Goal: Information Seeking & Learning: Get advice/opinions

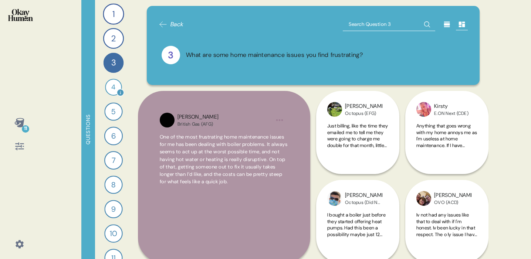
scroll to position [24, 0]
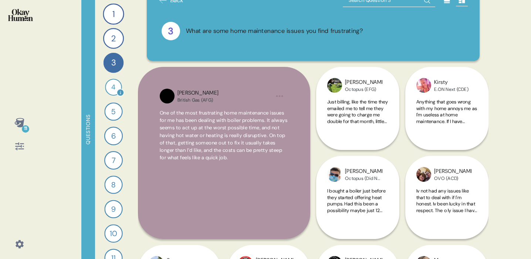
click at [111, 92] on div "4" at bounding box center [113, 87] width 17 height 17
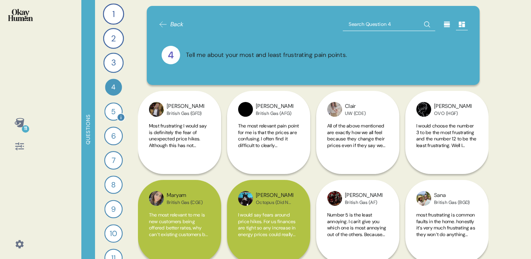
click at [116, 115] on div "5" at bounding box center [113, 111] width 18 height 18
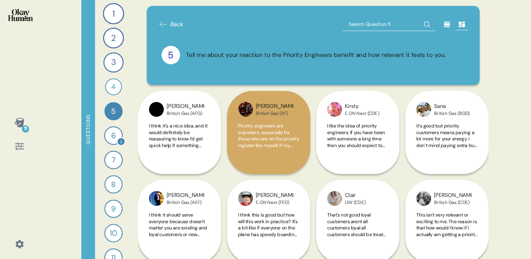
scroll to position [0, 0]
click at [115, 137] on div "6" at bounding box center [113, 136] width 18 height 18
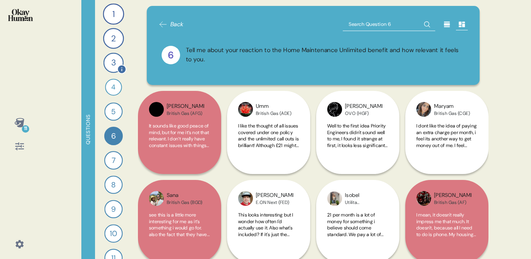
click at [119, 60] on div "3" at bounding box center [113, 63] width 20 height 20
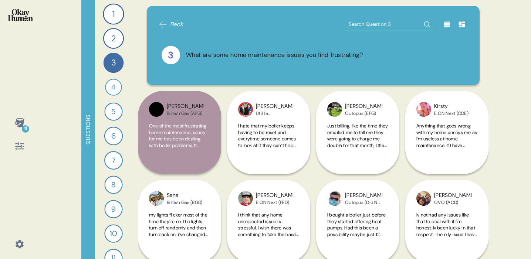
click at [202, 53] on div "What are some home maintenance issues you find frustrating?" at bounding box center [274, 55] width 177 height 9
click at [108, 80] on div "4 Tell me about your most and least frustrating pain points. 77 Responses text …" at bounding box center [113, 87] width 16 height 16
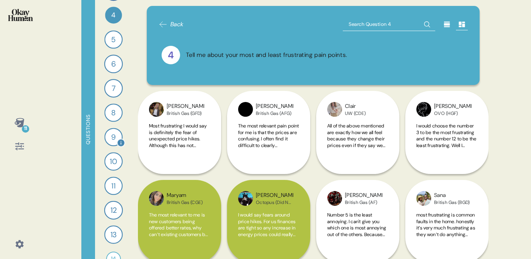
scroll to position [73, 0]
click at [116, 116] on div "8" at bounding box center [113, 111] width 18 height 18
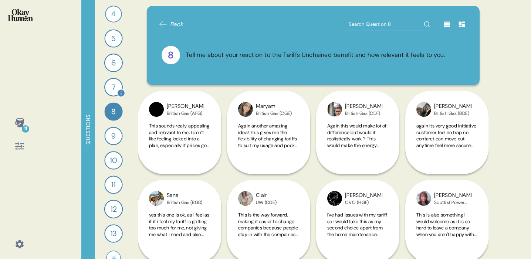
click at [110, 90] on div "7" at bounding box center [113, 87] width 18 height 18
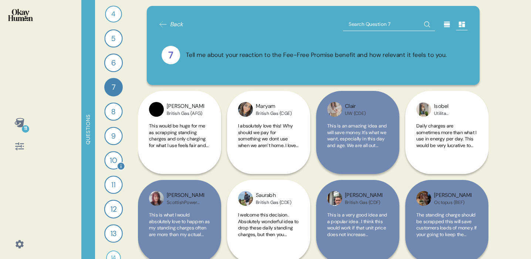
click at [111, 158] on div "10" at bounding box center [113, 160] width 18 height 18
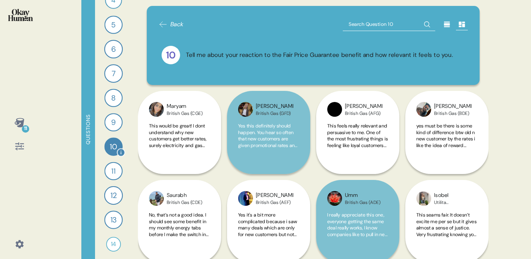
scroll to position [88, 0]
click at [115, 173] on div "11" at bounding box center [113, 169] width 18 height 18
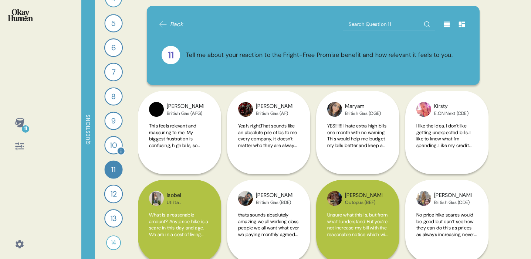
click at [110, 143] on div "10" at bounding box center [113, 145] width 18 height 18
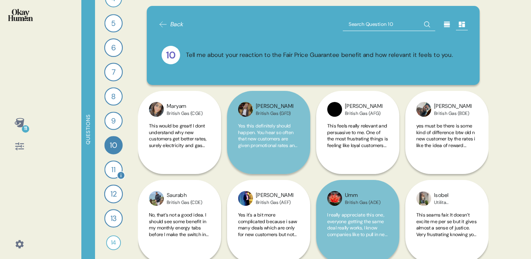
click at [120, 169] on div "11" at bounding box center [113, 169] width 18 height 18
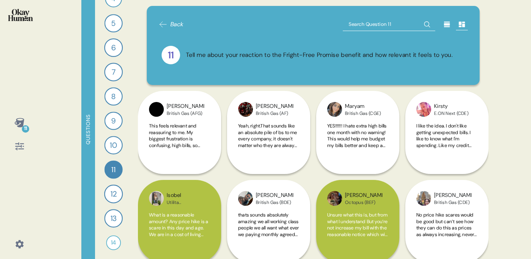
click at [269, 76] on div "Back 11 Tell me about your reaction to the Fright-Free Promise benefit and how …" at bounding box center [313, 45] width 333 height 79
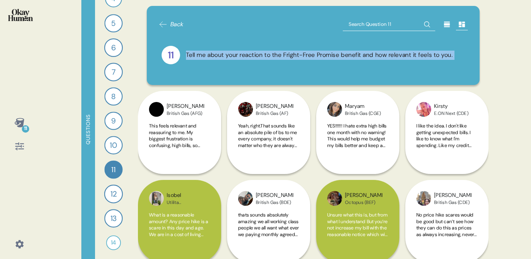
click at [269, 76] on div "Back 11 Tell me about your reaction to the Fright-Free Promise benefit and how …" at bounding box center [313, 45] width 333 height 79
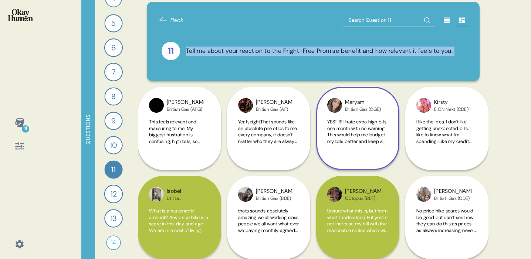
click at [354, 144] on span "YES!!!!!! I hate extra high bills one month with no warning! This would help me…" at bounding box center [356, 151] width 59 height 65
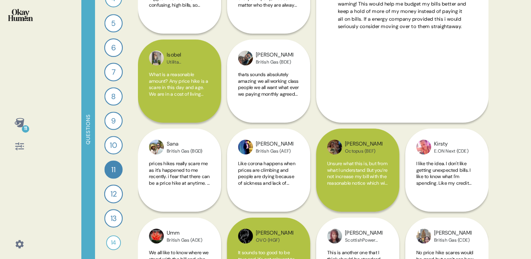
scroll to position [143, 0]
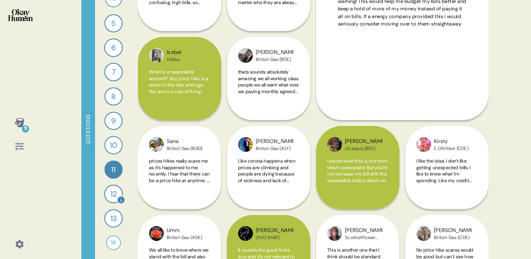
click at [108, 191] on div "12" at bounding box center [113, 194] width 18 height 18
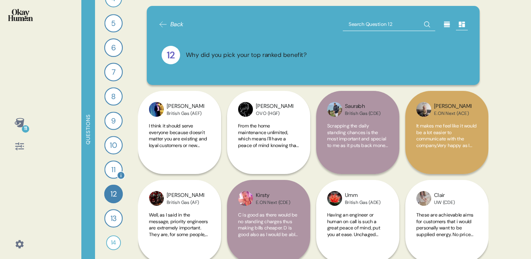
click at [116, 173] on div "11" at bounding box center [113, 169] width 18 height 18
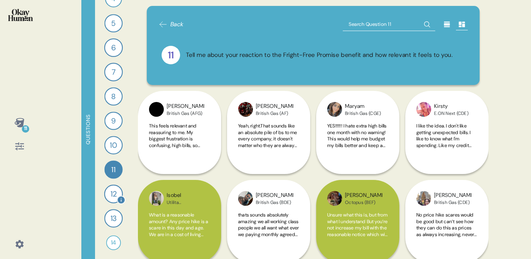
click at [108, 200] on div "12" at bounding box center [113, 194] width 18 height 18
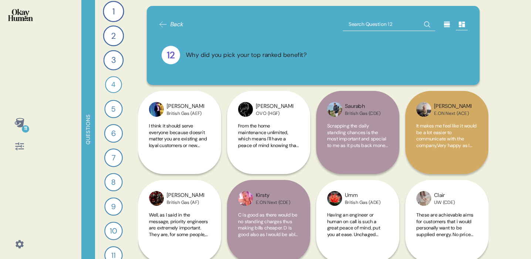
scroll to position [0, 0]
click at [111, 145] on div "1 What would you say to the CEO of your energy provider if they were in the roo…" at bounding box center [113, 129] width 37 height 259
click at [114, 133] on div "6" at bounding box center [113, 136] width 18 height 18
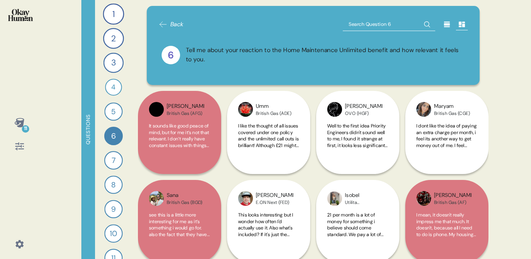
click at [113, 101] on div "1 What would you say to the CEO of your energy provider if they were in the roo…" at bounding box center [113, 129] width 37 height 259
click at [113, 109] on div "5" at bounding box center [113, 111] width 18 height 18
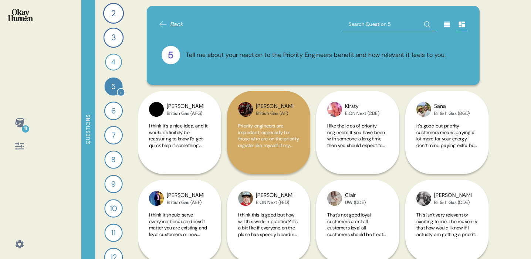
click at [113, 109] on div "6" at bounding box center [113, 111] width 18 height 18
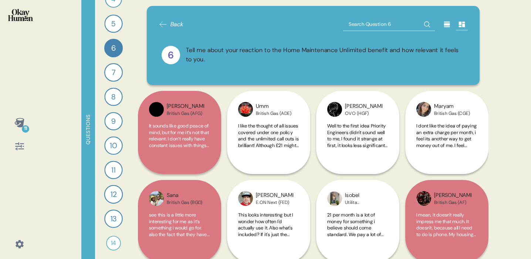
scroll to position [88, 0]
click at [108, 218] on div "13" at bounding box center [113, 218] width 18 height 18
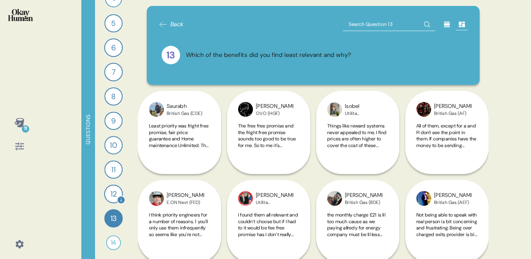
click at [115, 189] on div "12" at bounding box center [113, 194] width 18 height 18
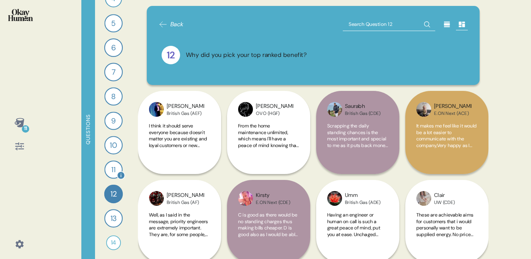
click at [115, 163] on div "11" at bounding box center [113, 169] width 18 height 18
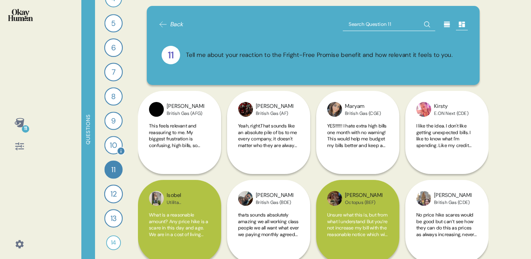
click at [114, 151] on div "10" at bounding box center [113, 145] width 18 height 18
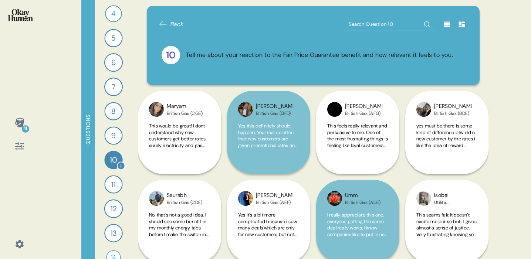
scroll to position [73, 0]
click at [113, 186] on div "11" at bounding box center [113, 185] width 18 height 18
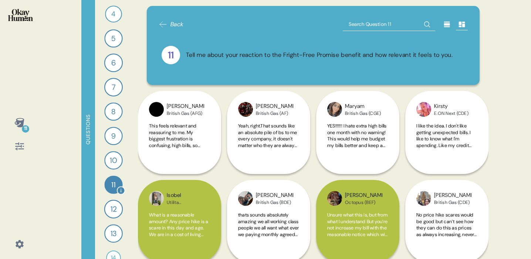
scroll to position [88, 0]
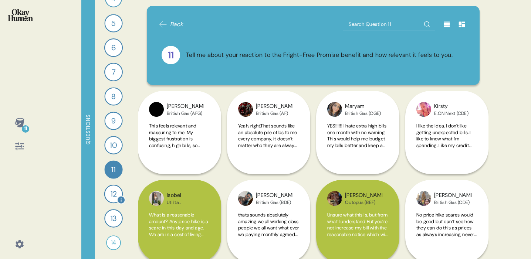
click at [113, 186] on div "12" at bounding box center [113, 194] width 18 height 18
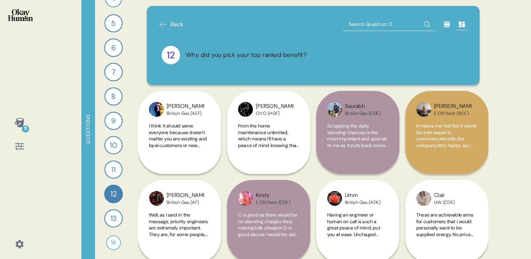
scroll to position [119, 0]
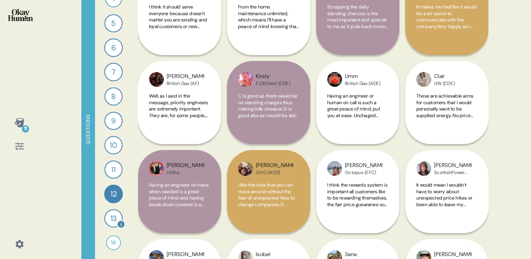
click at [116, 214] on div "13" at bounding box center [113, 218] width 18 height 18
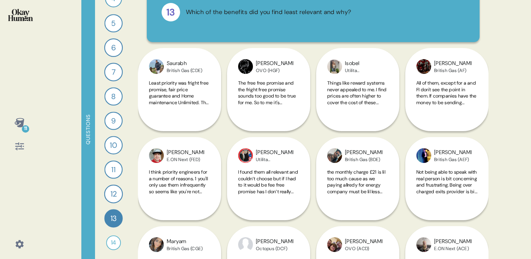
scroll to position [106, 0]
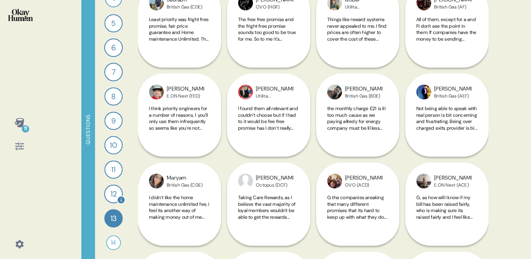
click at [116, 193] on div "12" at bounding box center [113, 194] width 18 height 18
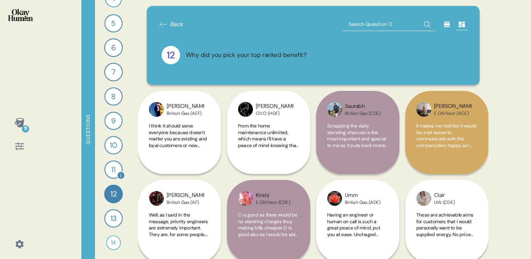
click at [113, 170] on div "11" at bounding box center [113, 169] width 18 height 18
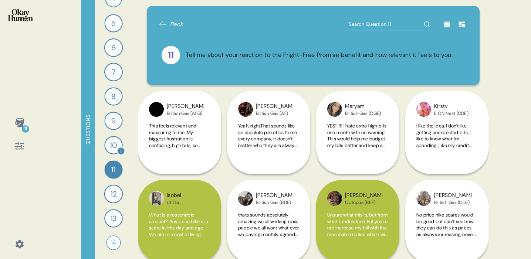
click at [110, 139] on div "10" at bounding box center [113, 145] width 18 height 18
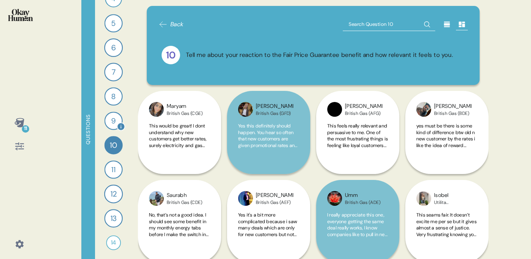
click at [113, 119] on div "9" at bounding box center [113, 121] width 18 height 18
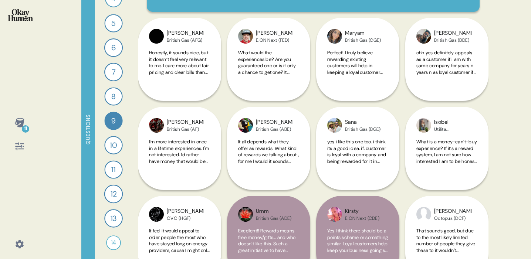
scroll to position [221, 0]
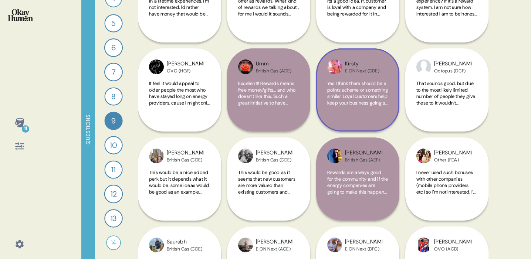
click at [370, 94] on span "Yes I think there should be a points scheme or something similar. Loyal custome…" at bounding box center [357, 96] width 61 height 32
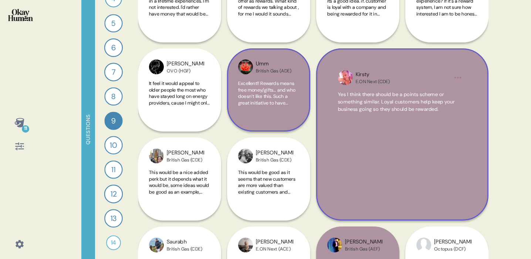
click at [278, 102] on span "Excellent!! Rewards means free money/gifts… and who doesn’t like this. Such a g…" at bounding box center [266, 99] width 57 height 39
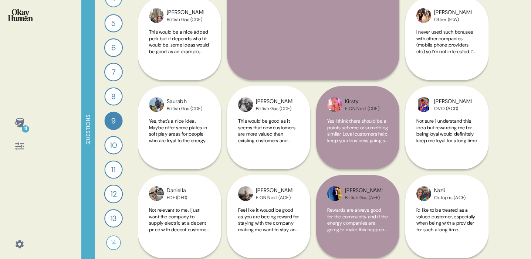
scroll to position [429, 0]
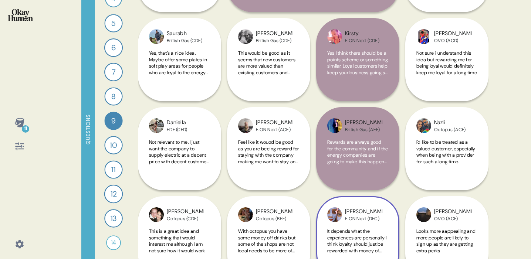
click at [378, 166] on div "[PERSON_NAME]ON Next (DFC) It depends what the experiences are personally I thi…" at bounding box center [357, 148] width 83 height 261
click at [380, 150] on div "[PERSON_NAME]ON Next (DFC) It depends what the experiences are personally I thi…" at bounding box center [357, 148] width 83 height 261
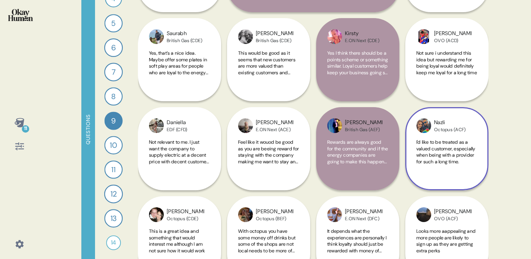
click at [418, 124] on img at bounding box center [423, 125] width 15 height 15
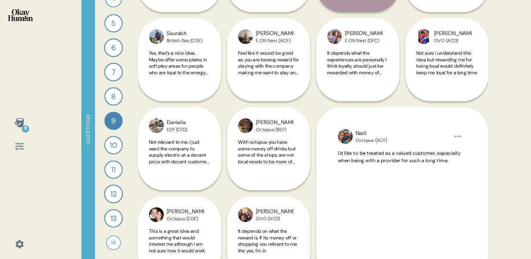
click at [507, 171] on div "11 Questions 1 What would you say to the CEO of your energy provider if they we…" at bounding box center [265, 129] width 531 height 259
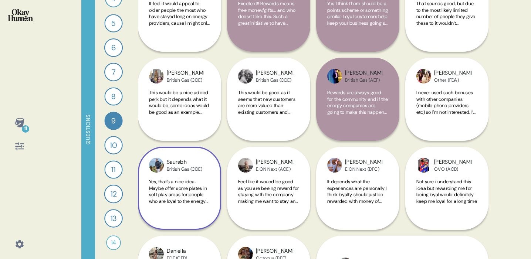
scroll to position [260, 0]
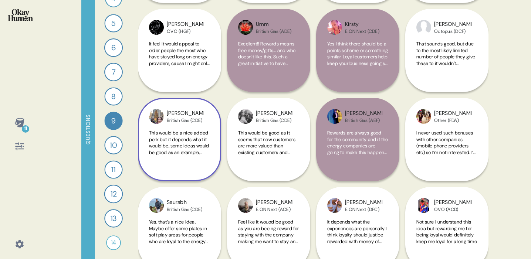
click at [200, 135] on span "This would be a nice added perk but it depends what it would be, some ideas wou…" at bounding box center [179, 143] width 61 height 26
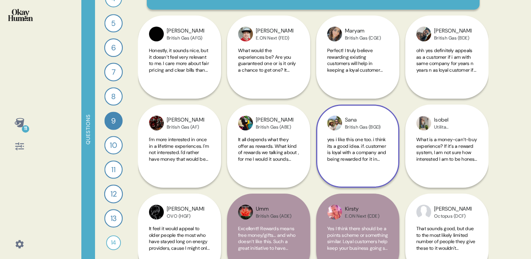
scroll to position [61, 0]
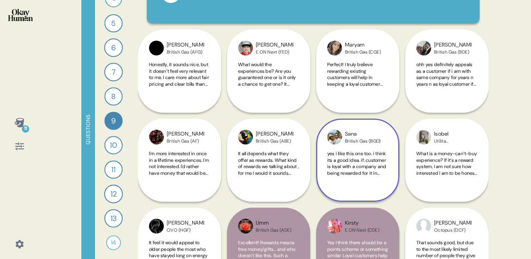
click at [360, 160] on span "yes i like this one too. i think its a good idea. if. customer is loyal with a …" at bounding box center [356, 169] width 59 height 39
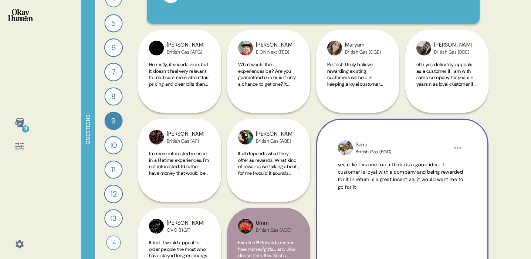
click at [488, 144] on div "11 Questions 1 What would you say to the CEO of your energy provider if they we…" at bounding box center [265, 129] width 531 height 259
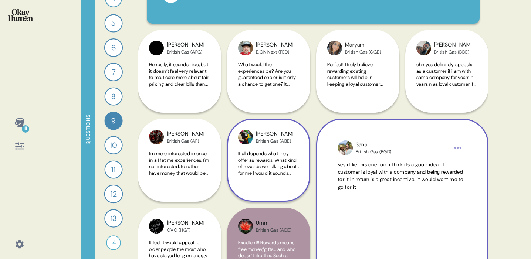
click at [289, 167] on span "It all depends what they offer as rewards. What kind of rewards we talking abou…" at bounding box center [268, 172] width 61 height 45
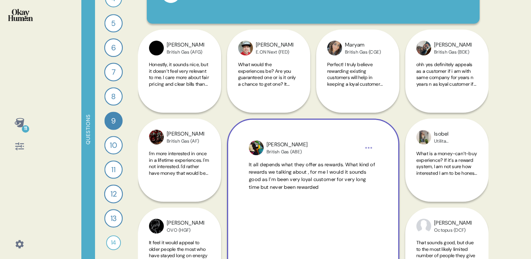
scroll to position [78, 0]
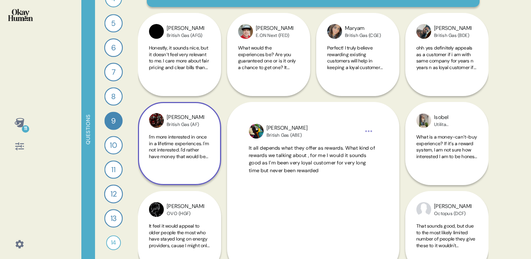
click at [192, 144] on span "I'm more interested in once in a lifetime experiences. I'm not interested. I'd …" at bounding box center [179, 147] width 61 height 26
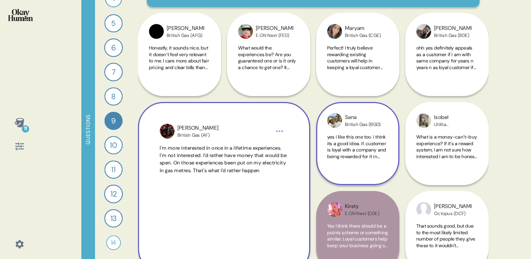
click at [349, 136] on span "yes i like this one too. i think its a good idea. if. customer is loyal with a …" at bounding box center [356, 153] width 59 height 39
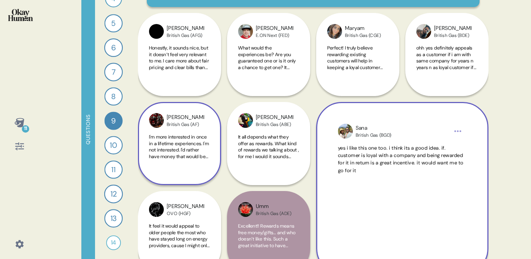
click at [175, 139] on span "I'm more interested in once in a lifetime experiences. I'm not interested. I'd …" at bounding box center [179, 160] width 60 height 52
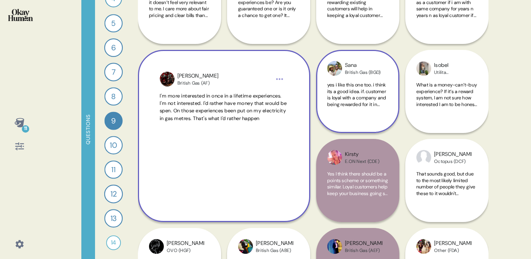
scroll to position [134, 0]
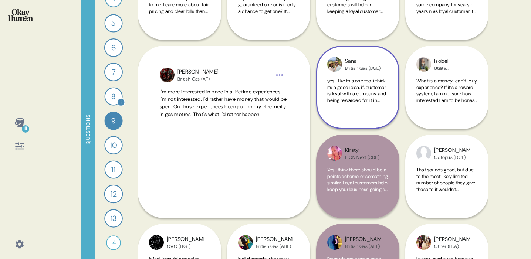
click at [115, 98] on div "8" at bounding box center [113, 96] width 18 height 18
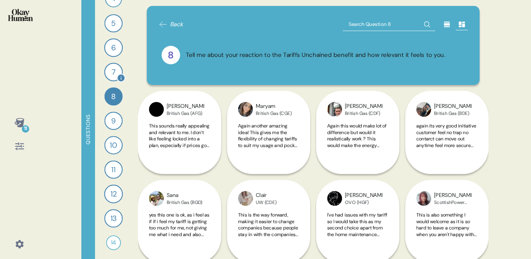
click at [113, 78] on div "7" at bounding box center [113, 72] width 18 height 18
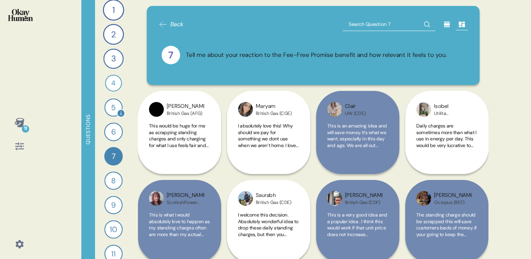
scroll to position [0, 0]
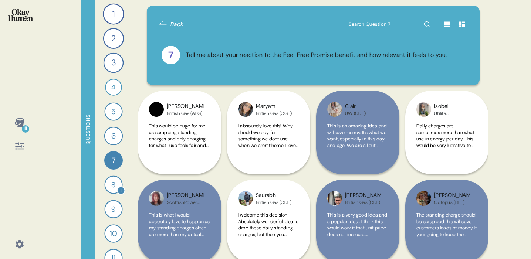
click at [113, 184] on div "8" at bounding box center [113, 185] width 18 height 18
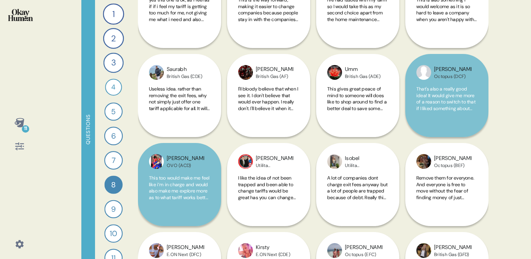
scroll to position [235, 0]
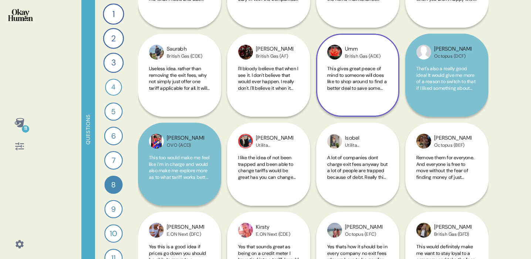
click at [358, 81] on span "This gives great peace of mind to someone will does like to shop around to find…" at bounding box center [357, 84] width 60 height 39
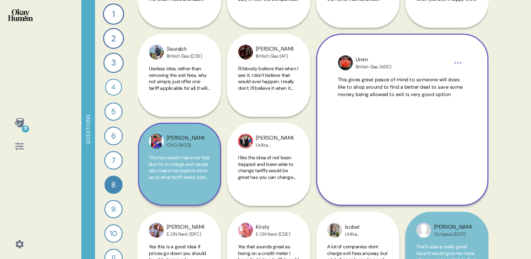
click at [193, 165] on span "This too would make me feel like i’m in charge and would also make me explore m…" at bounding box center [179, 173] width 61 height 39
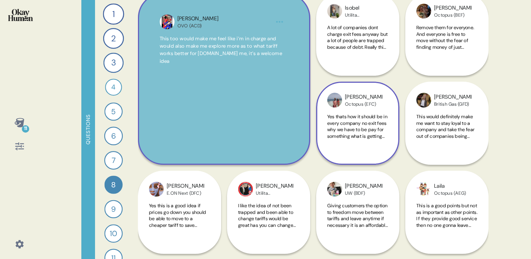
scroll to position [367, 0]
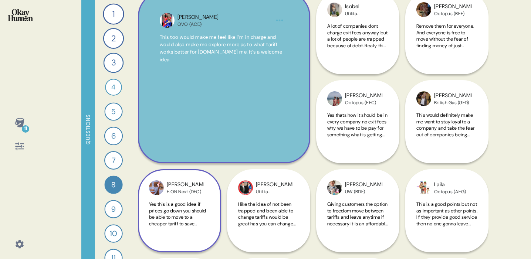
click at [187, 226] on span "Yes this is a good idea if prices go down you should be able to move to a cheap…" at bounding box center [177, 220] width 57 height 39
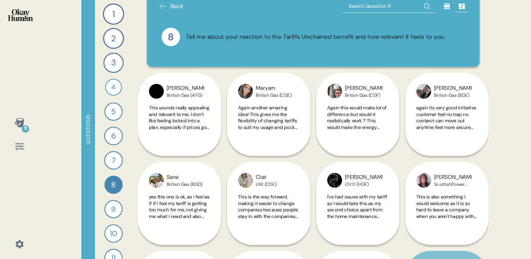
scroll to position [0, 0]
